Goal: Navigation & Orientation: Find specific page/section

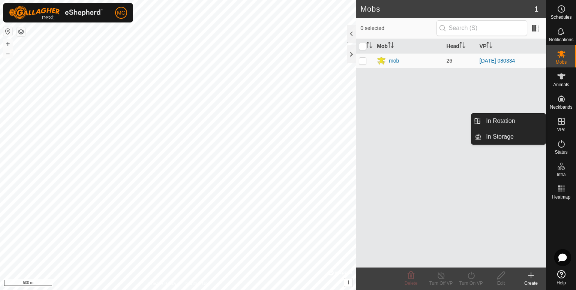
click at [560, 122] on icon at bounding box center [561, 121] width 9 height 9
click at [512, 137] on link "In Storage" at bounding box center [513, 136] width 64 height 15
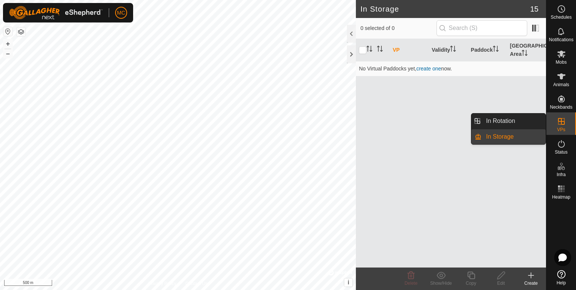
click at [565, 126] on es-virtualpaddocks-svg-icon at bounding box center [560, 121] width 13 height 12
click at [559, 124] on icon at bounding box center [561, 121] width 9 height 9
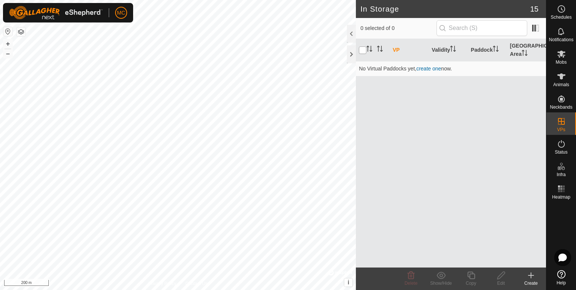
click at [360, 51] on input "checkbox" at bounding box center [362, 49] width 7 height 7
checkbox input "true"
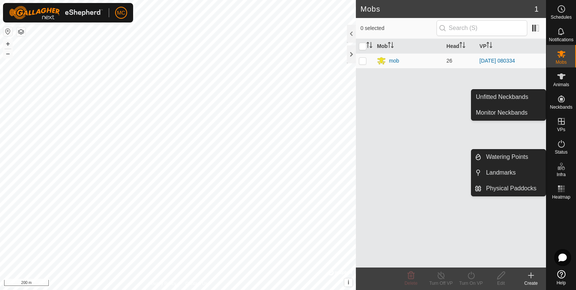
click at [561, 165] on icon at bounding box center [561, 164] width 3 height 3
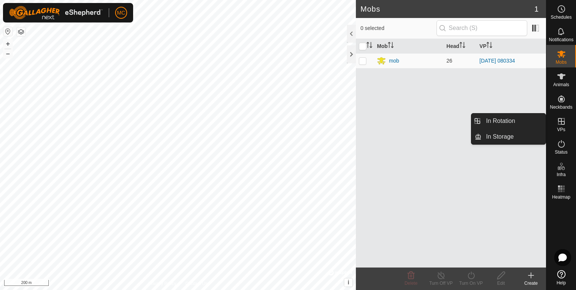
click at [562, 125] on icon at bounding box center [561, 121] width 9 height 9
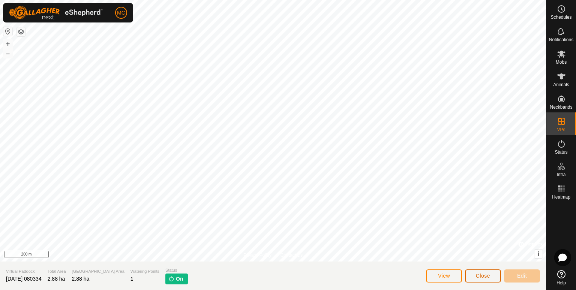
click at [481, 276] on span "Close" at bounding box center [483, 276] width 14 height 6
click at [479, 279] on button "Close" at bounding box center [483, 276] width 36 height 13
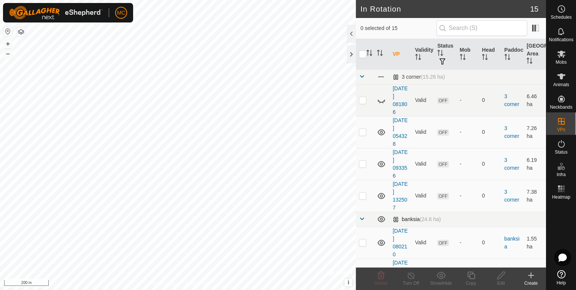
checkbox input "true"
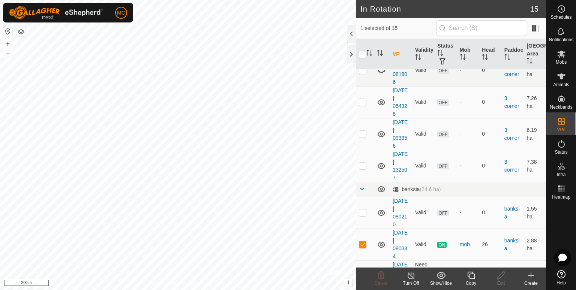
scroll to position [45, 0]
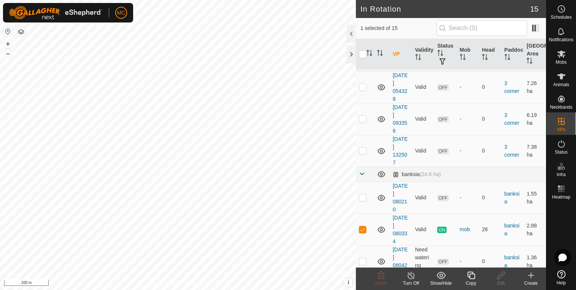
click at [471, 279] on icon at bounding box center [470, 275] width 7 height 7
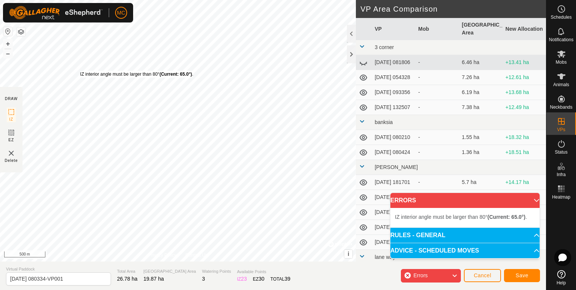
click at [80, 71] on div "IZ interior angle must be larger than 80° (Current: 65.0°) ." at bounding box center [136, 74] width 113 height 7
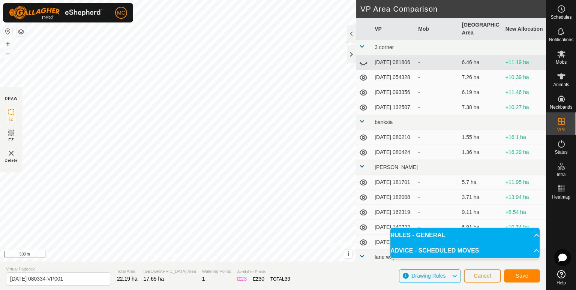
click at [0, 114] on div "DRAW IZ EZ Delete Privacy Policy Contact Us IZ interior angle must be larger th…" at bounding box center [273, 131] width 546 height 262
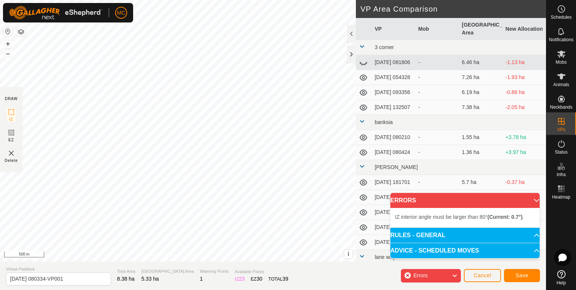
click at [8, 152] on div "DRAW IZ EZ Delete Privacy Policy Contact Us IZ interior angle must be larger th…" at bounding box center [273, 131] width 546 height 262
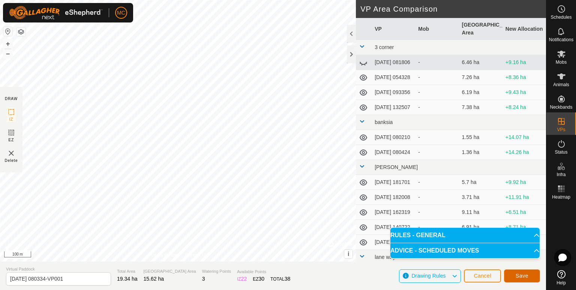
click at [521, 276] on span "Save" at bounding box center [521, 276] width 13 height 6
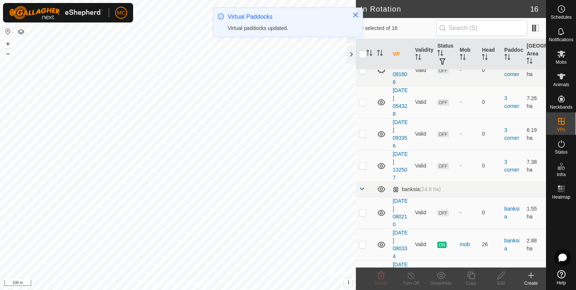
scroll to position [45, 0]
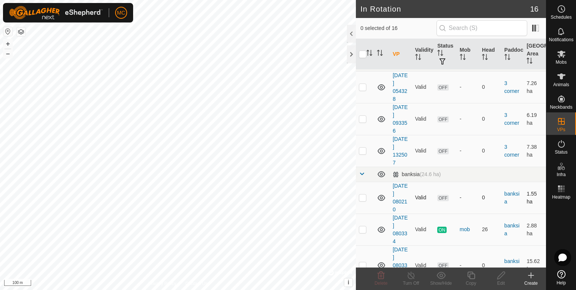
click at [361, 197] on p-checkbox at bounding box center [362, 198] width 7 height 6
checkbox input "true"
click at [363, 265] on p-checkbox at bounding box center [362, 265] width 7 height 6
checkbox input "true"
click at [360, 196] on p-checkbox at bounding box center [362, 198] width 7 height 6
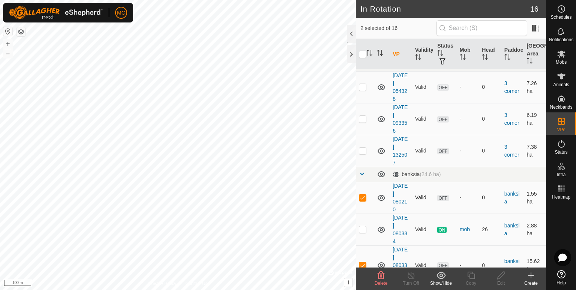
checkbox input "false"
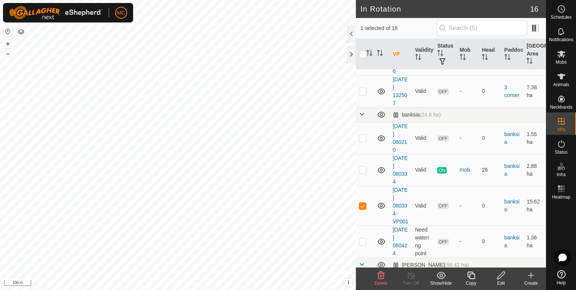
scroll to position [105, 0]
click at [559, 50] on icon at bounding box center [561, 53] width 9 height 9
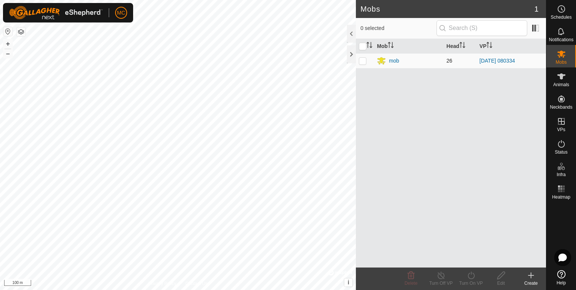
click at [364, 64] on td at bounding box center [365, 60] width 18 height 15
checkbox input "true"
click at [394, 64] on div "mob" at bounding box center [394, 61] width 10 height 8
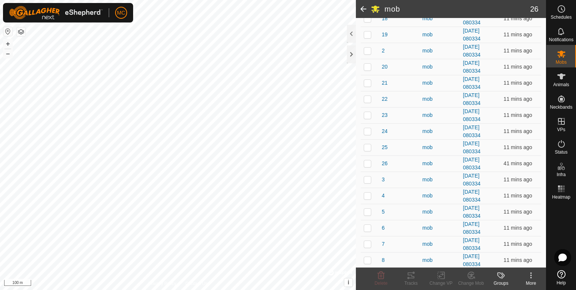
scroll to position [270, 0]
click at [562, 55] on icon at bounding box center [561, 54] width 8 height 7
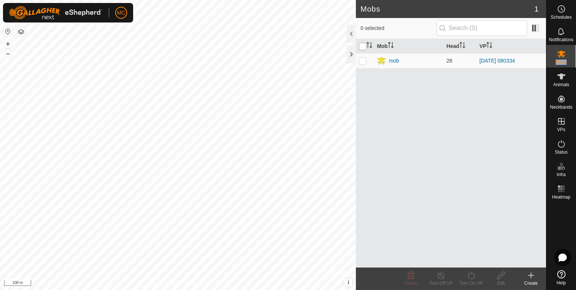
click at [363, 44] on input "checkbox" at bounding box center [362, 46] width 7 height 7
checkbox input "true"
click at [363, 44] on input "checkbox" at bounding box center [362, 46] width 7 height 7
checkbox input "false"
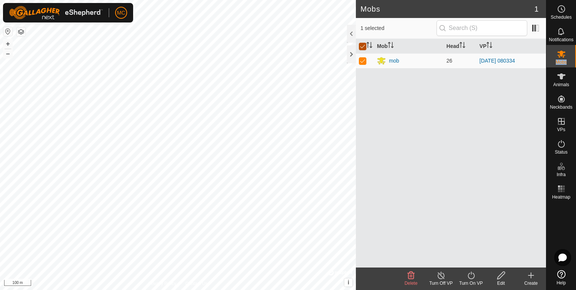
checkbox input "false"
click at [391, 63] on div "mob" at bounding box center [394, 61] width 10 height 8
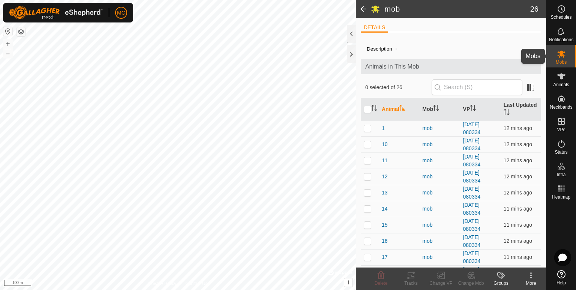
click at [560, 59] on es-mob-svg-icon at bounding box center [560, 54] width 13 height 12
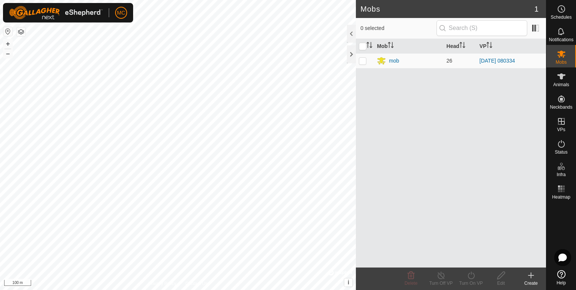
click at [562, 60] on span "Mobs" at bounding box center [561, 62] width 11 height 4
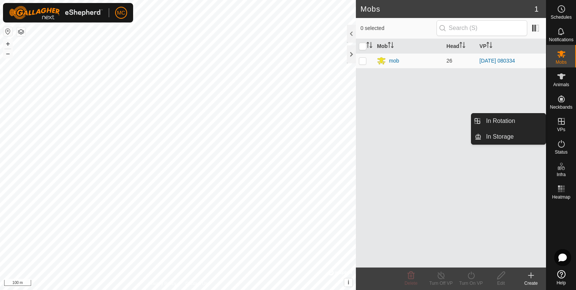
click at [560, 121] on icon at bounding box center [561, 121] width 7 height 7
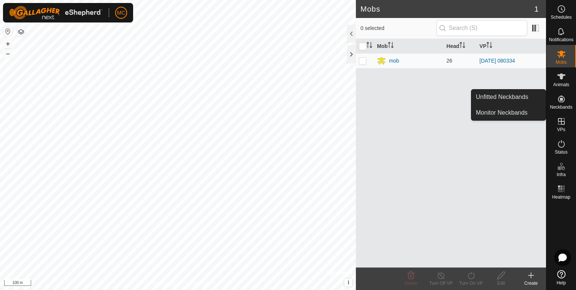
click at [562, 99] on icon at bounding box center [561, 99] width 7 height 7
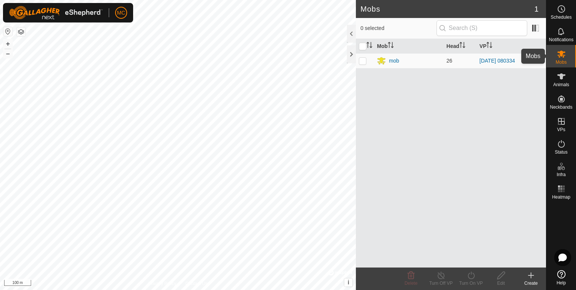
click at [561, 57] on icon at bounding box center [561, 53] width 9 height 9
click at [357, 181] on div "Mobs 1 0 selected Mob Head VP mob 26 2025-08-02 080334-VP001 Delete Turn Off VP…" at bounding box center [273, 145] width 546 height 290
